Goal: Task Accomplishment & Management: Use online tool/utility

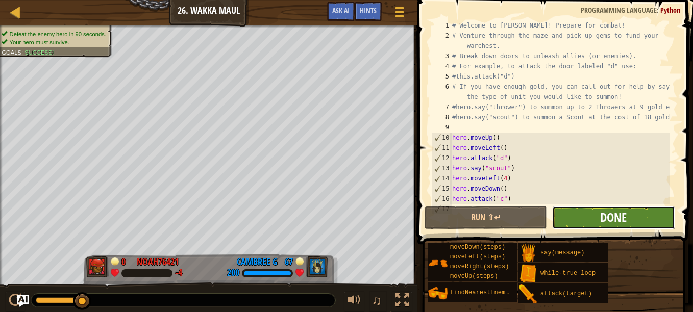
click at [611, 216] on span "Done" at bounding box center [613, 217] width 27 height 16
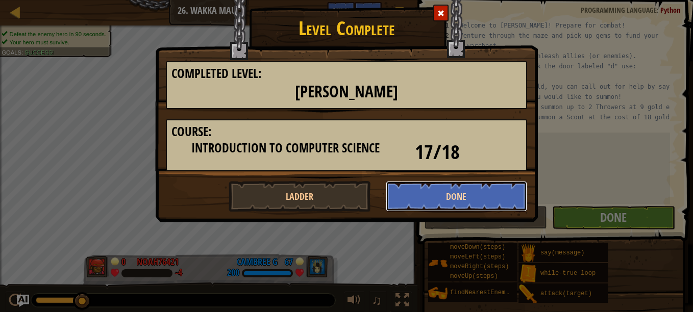
click at [478, 196] on button "Done" at bounding box center [457, 196] width 142 height 31
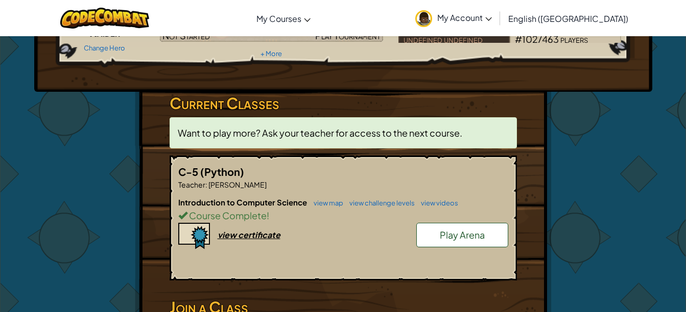
scroll to position [118, 0]
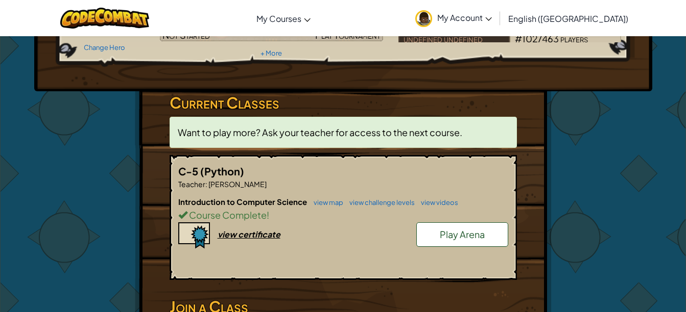
click at [481, 236] on span "Play Arena" at bounding box center [462, 235] width 45 height 12
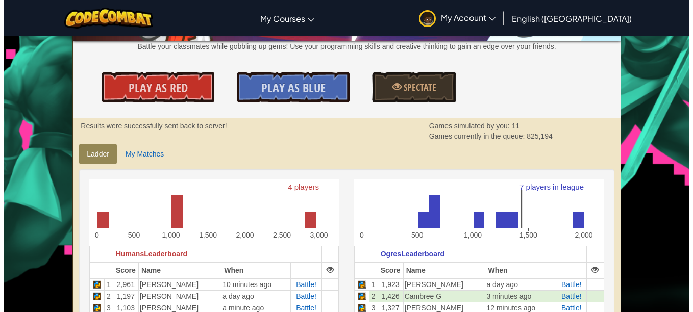
scroll to position [124, 0]
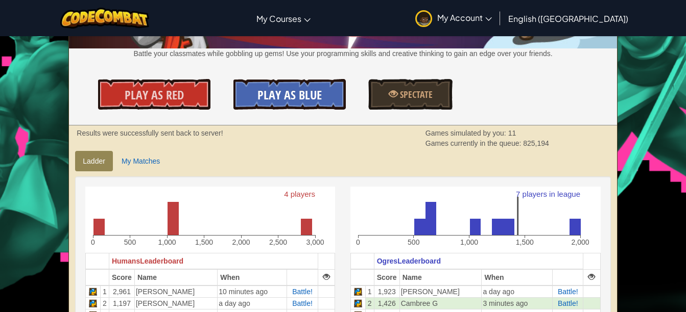
click at [302, 92] on span "Play As Blue" at bounding box center [289, 95] width 64 height 16
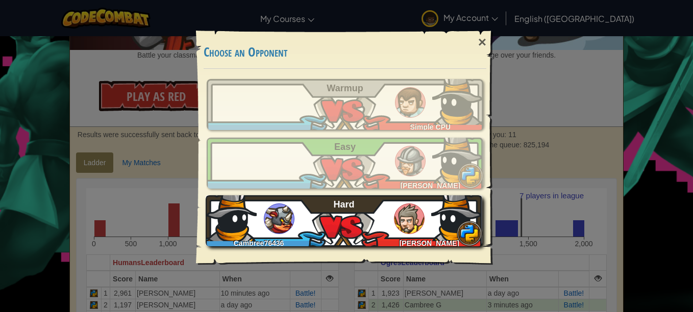
click at [399, 219] on img at bounding box center [409, 219] width 31 height 31
